Goal: Task Accomplishment & Management: Understand process/instructions

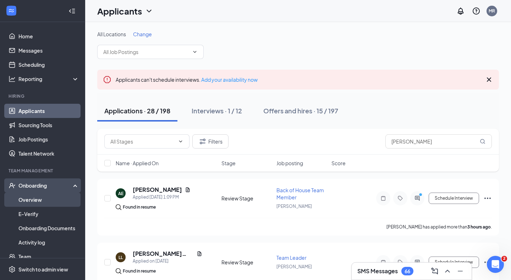
click at [32, 198] on link "Overview" at bounding box center [48, 199] width 61 height 14
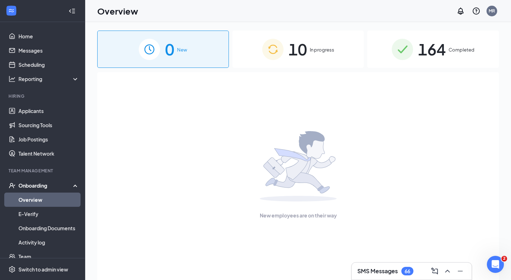
click at [305, 43] on span "10" at bounding box center [298, 49] width 18 height 24
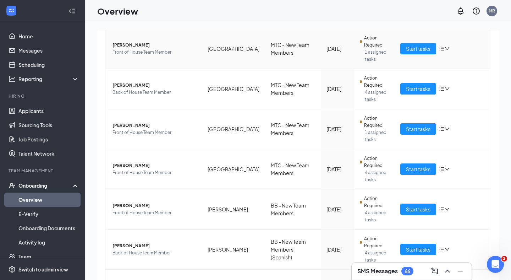
scroll to position [273, 0]
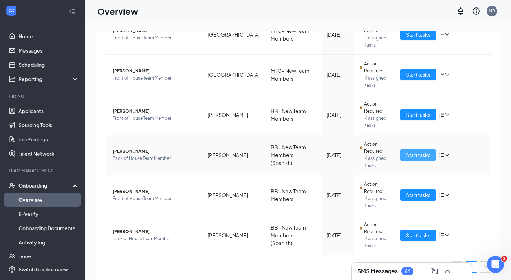
click at [421, 154] on span "Start tasks" at bounding box center [418, 155] width 24 height 8
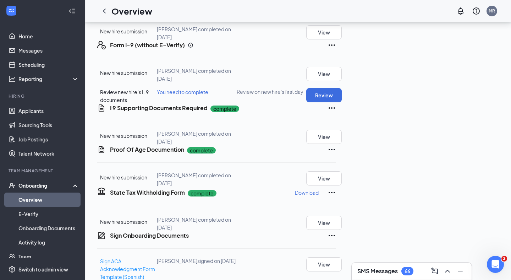
scroll to position [140, 0]
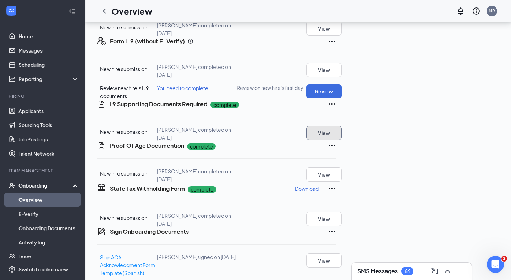
click at [342, 140] on button "View" at bounding box center [324, 133] width 36 height 14
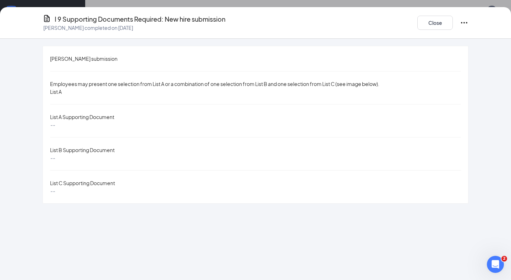
click at [468, 27] on div "Close" at bounding box center [443, 22] width 51 height 17
click at [468, 23] on icon "Ellipses" at bounding box center [464, 22] width 9 height 9
click at [474, 36] on span "Restart" at bounding box center [478, 35] width 17 height 7
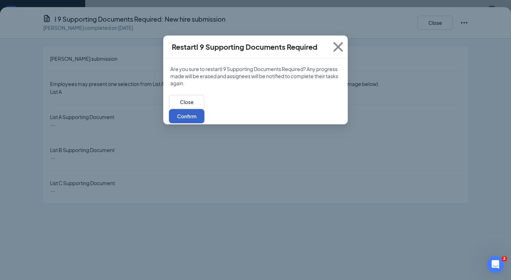
click at [205, 109] on button "Confirm" at bounding box center [187, 116] width 36 height 14
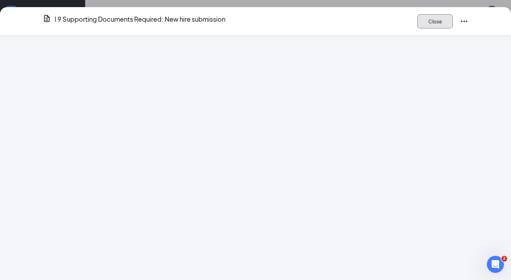
click at [441, 22] on button "Close" at bounding box center [436, 21] width 36 height 14
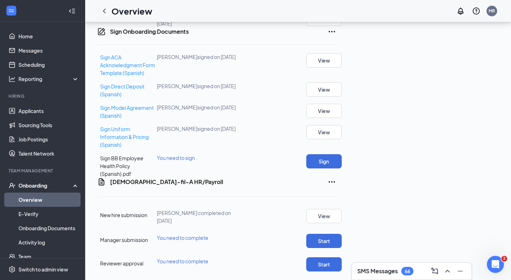
scroll to position [353, 0]
click at [148, 148] on span "Sign Uniform Information & Pricing (Spanish)" at bounding box center [124, 137] width 49 height 22
click at [342, 139] on button "View" at bounding box center [324, 132] width 36 height 14
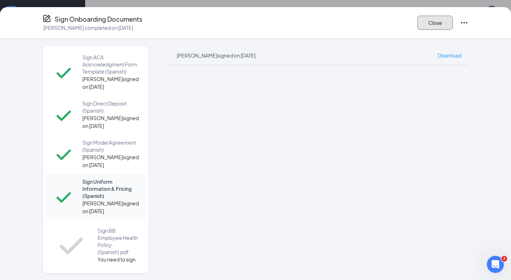
click at [433, 17] on button "Close" at bounding box center [436, 23] width 36 height 14
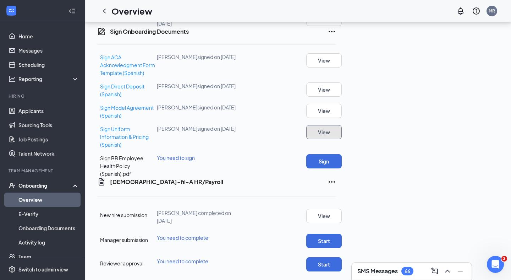
click at [342, 139] on button "View" at bounding box center [324, 132] width 36 height 14
